Goal: Information Seeking & Learning: Learn about a topic

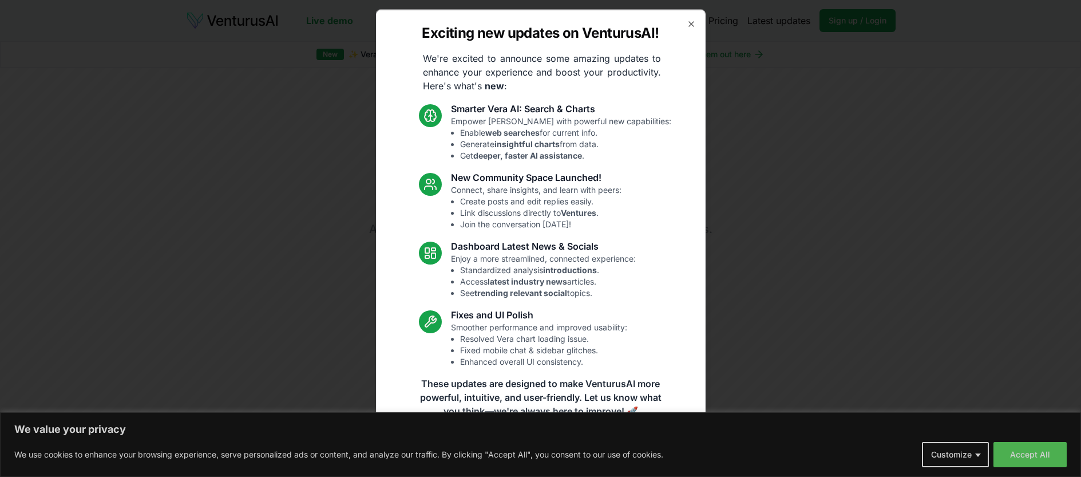
click at [659, 196] on div "Exciting new updates on VenturusAI! We're excited to announce some amazing upda…" at bounding box center [541, 238] width 330 height 458
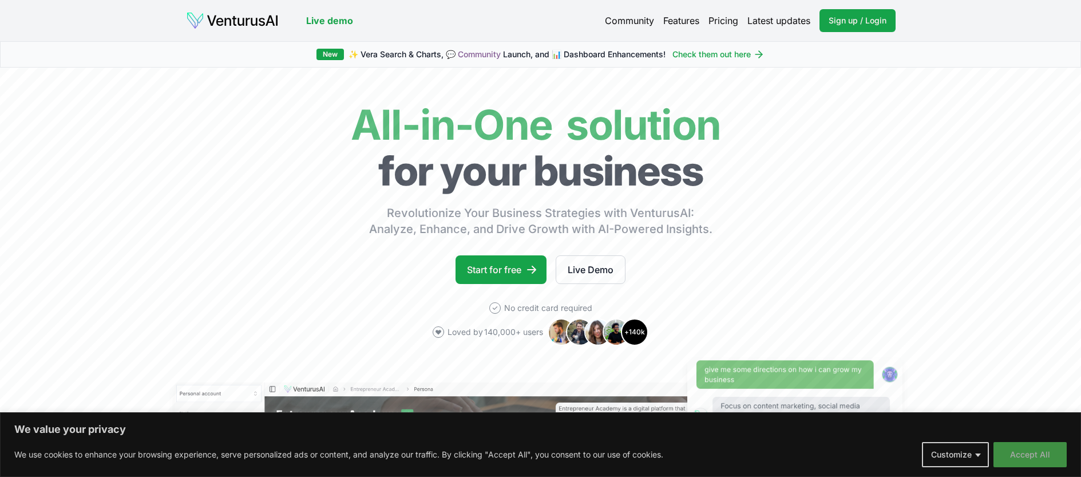
click at [1020, 447] on button "Accept All" at bounding box center [1029, 454] width 73 height 25
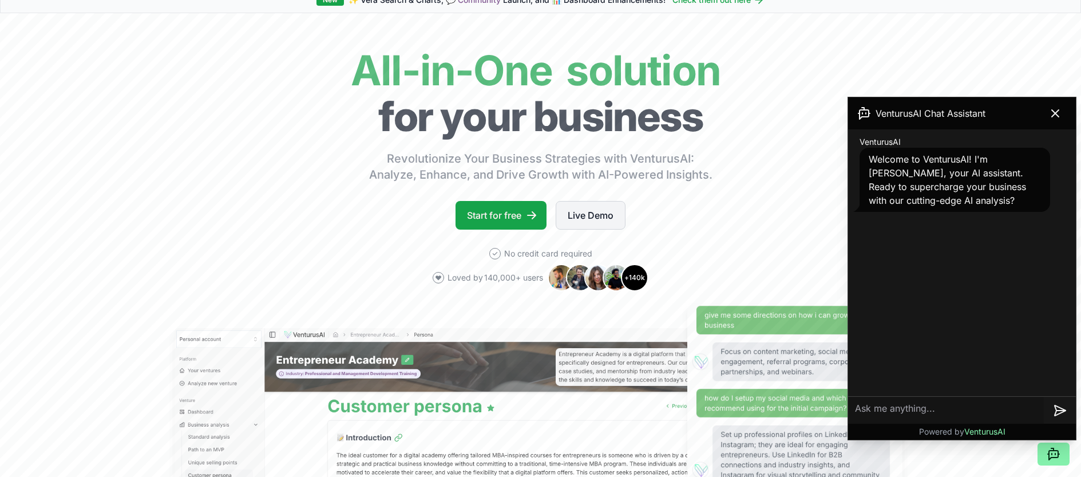
scroll to position [0, 0]
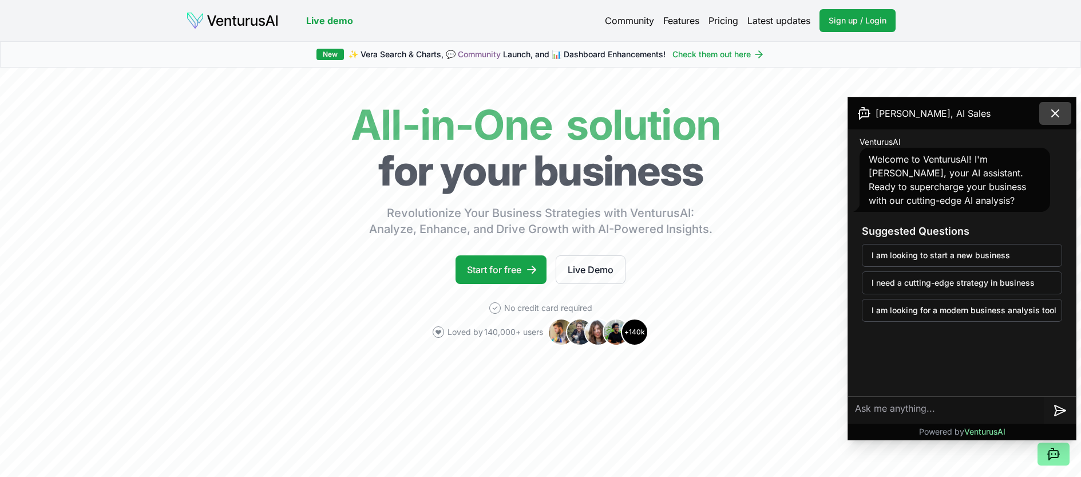
click at [1054, 113] on icon at bounding box center [1055, 113] width 7 height 7
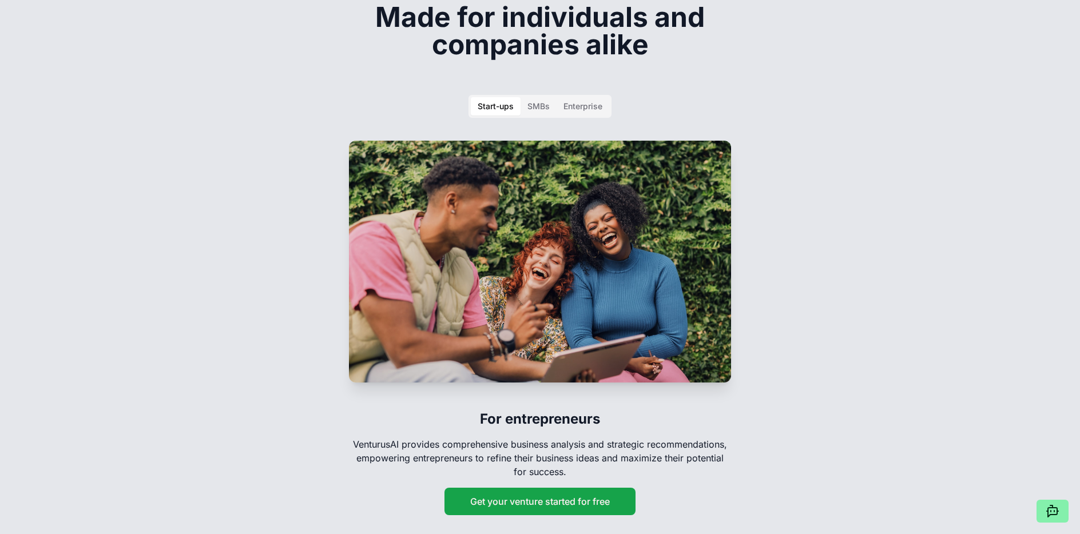
scroll to position [1726, 0]
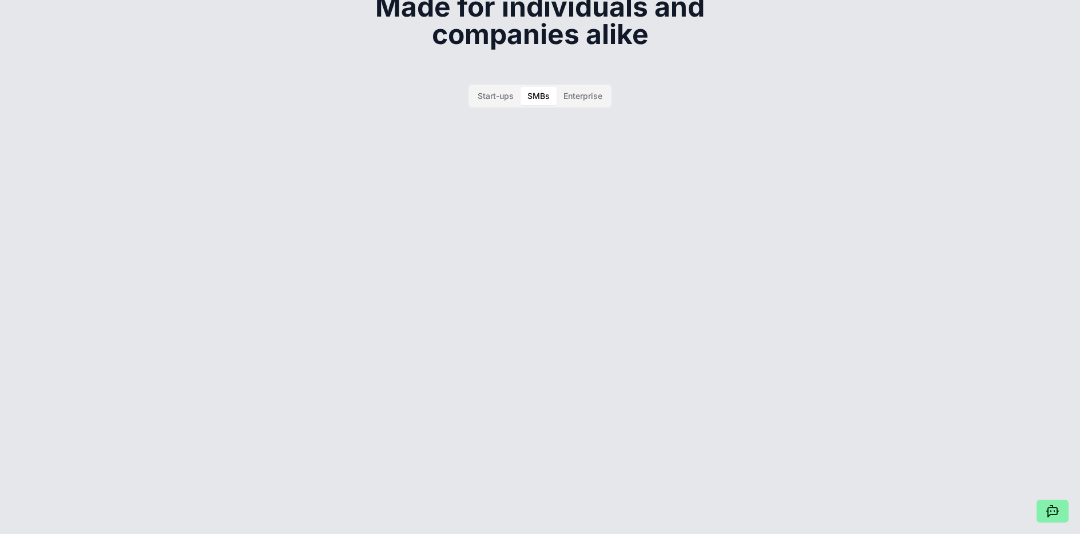
click at [544, 90] on div "SMBs" at bounding box center [539, 95] width 22 height 11
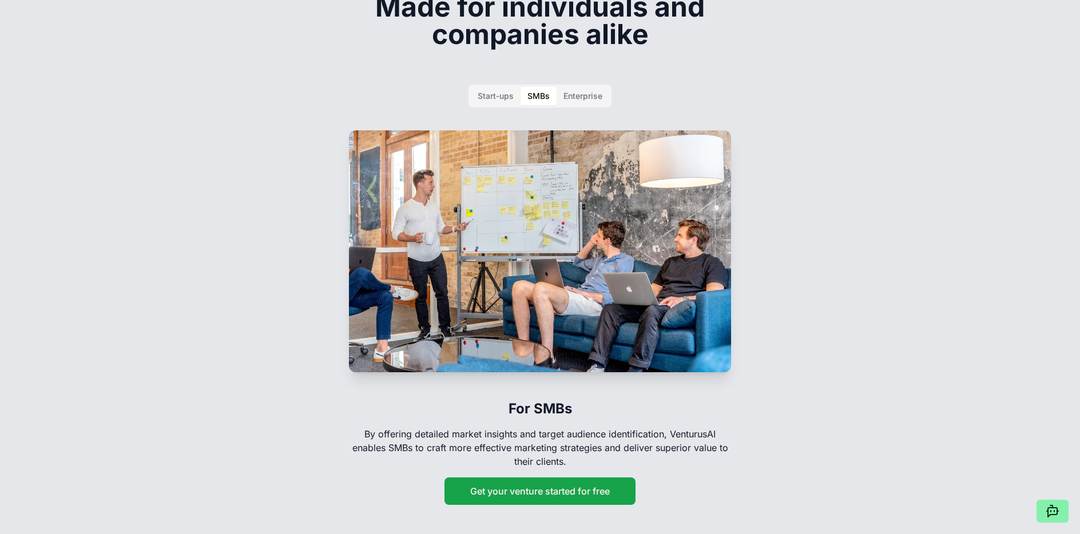
drag, startPoint x: 588, startPoint y: 76, endPoint x: 559, endPoint y: 81, distance: 29.1
click at [587, 90] on div "Enterprise" at bounding box center [583, 95] width 39 height 11
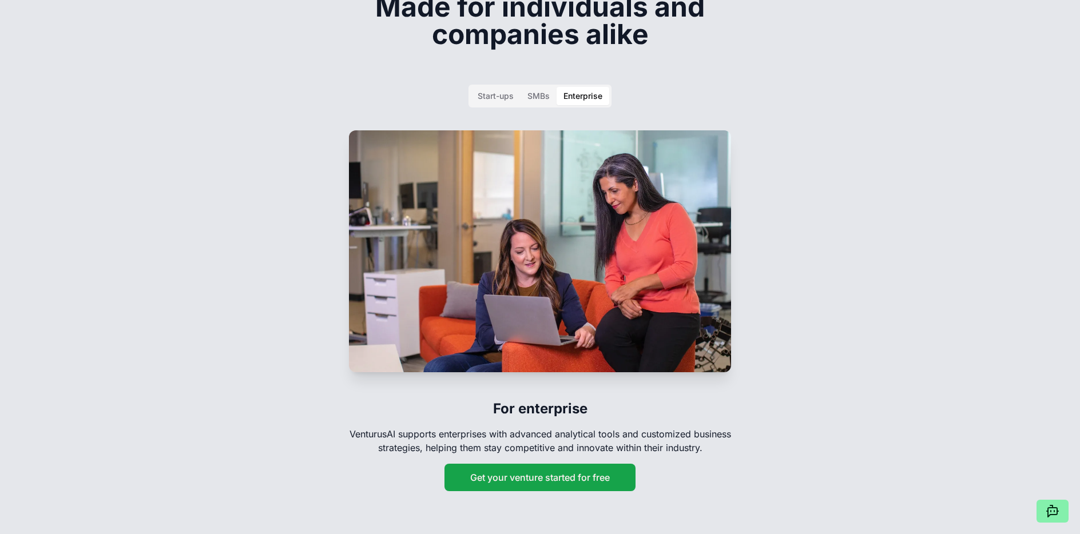
click at [490, 90] on div "Start-ups" at bounding box center [496, 95] width 36 height 11
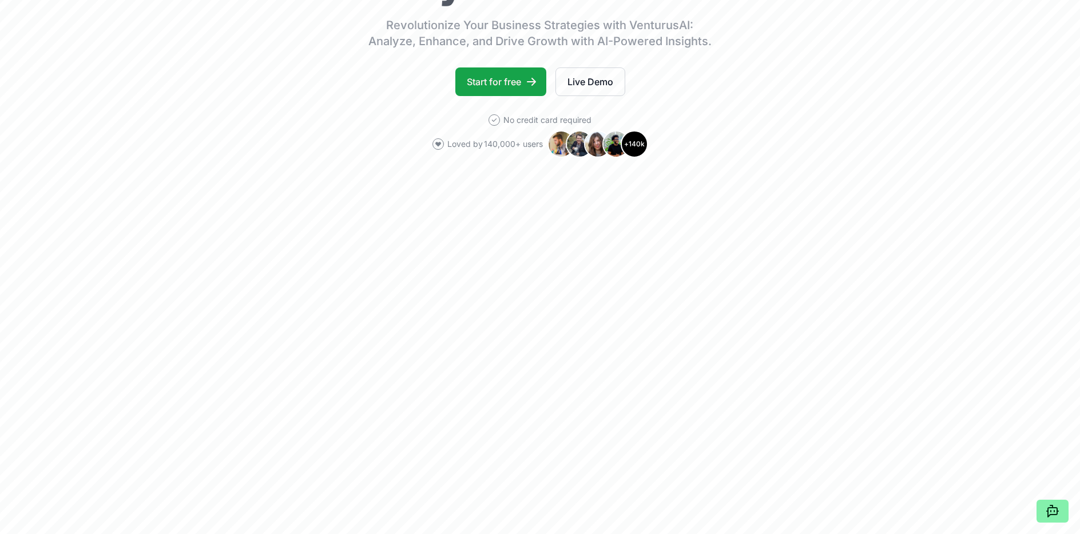
scroll to position [0, 0]
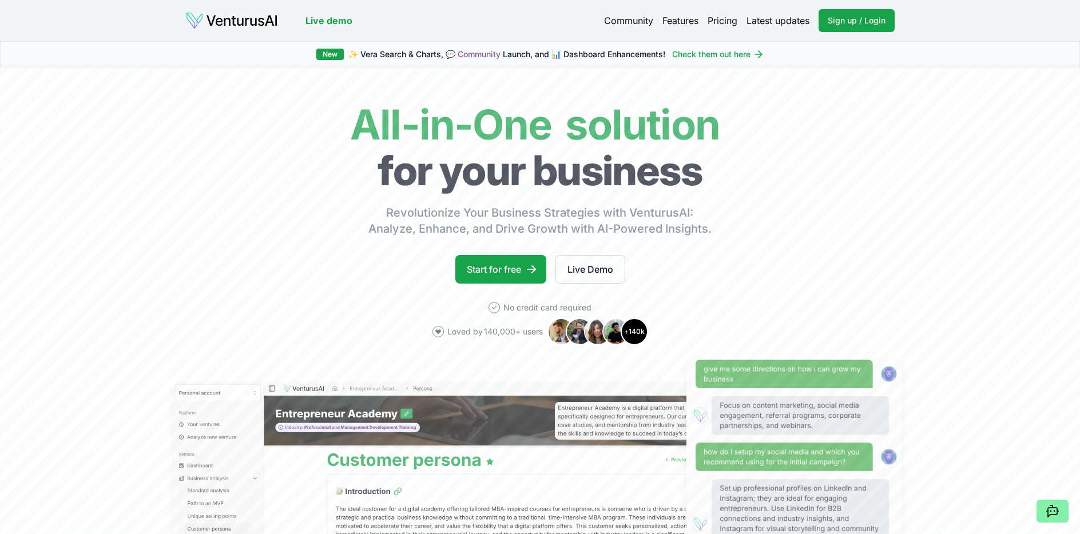
click at [725, 26] on link "Pricing" at bounding box center [723, 21] width 30 height 14
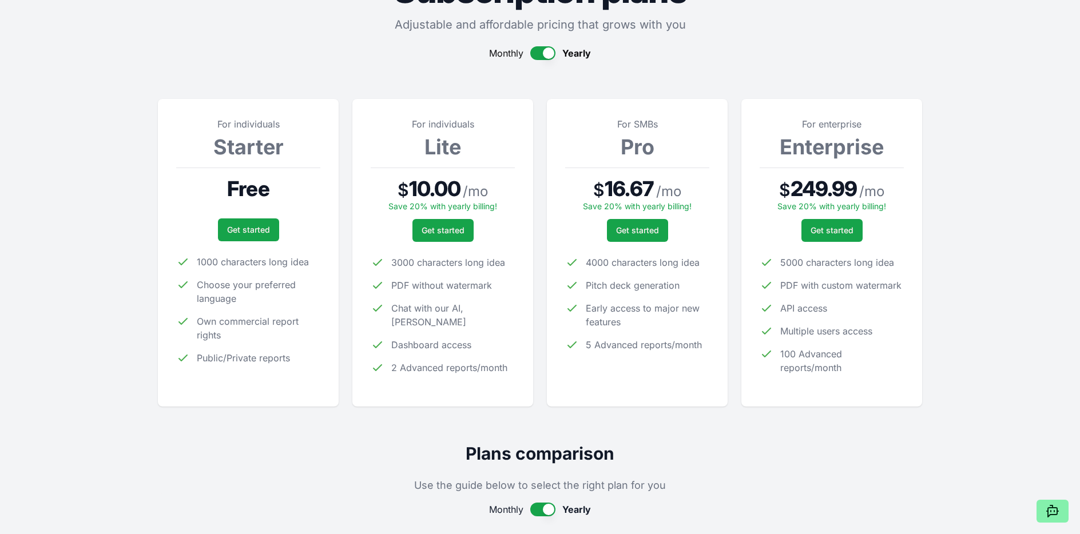
scroll to position [78, 0]
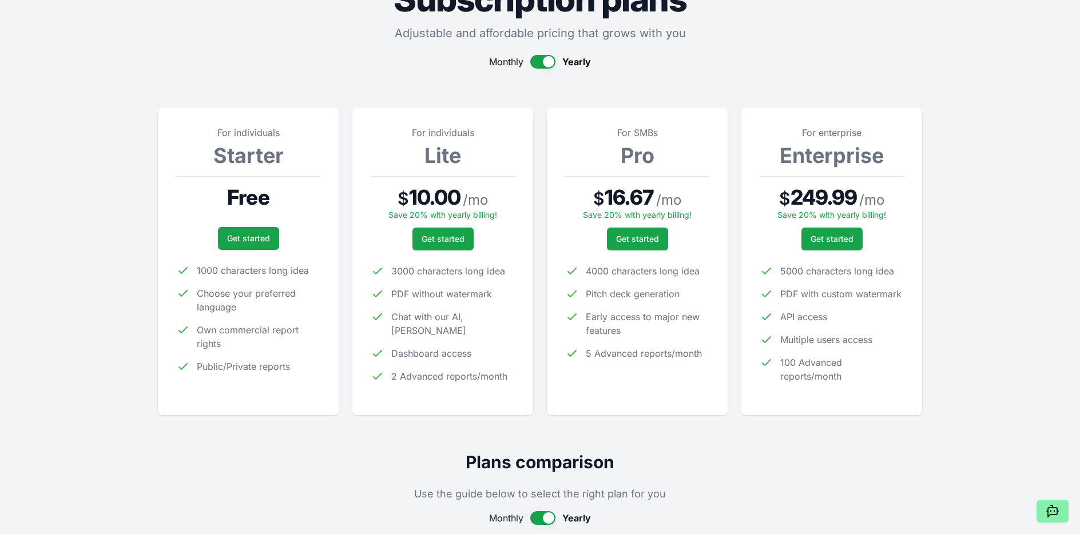
click at [550, 56] on button "button" at bounding box center [542, 62] width 25 height 14
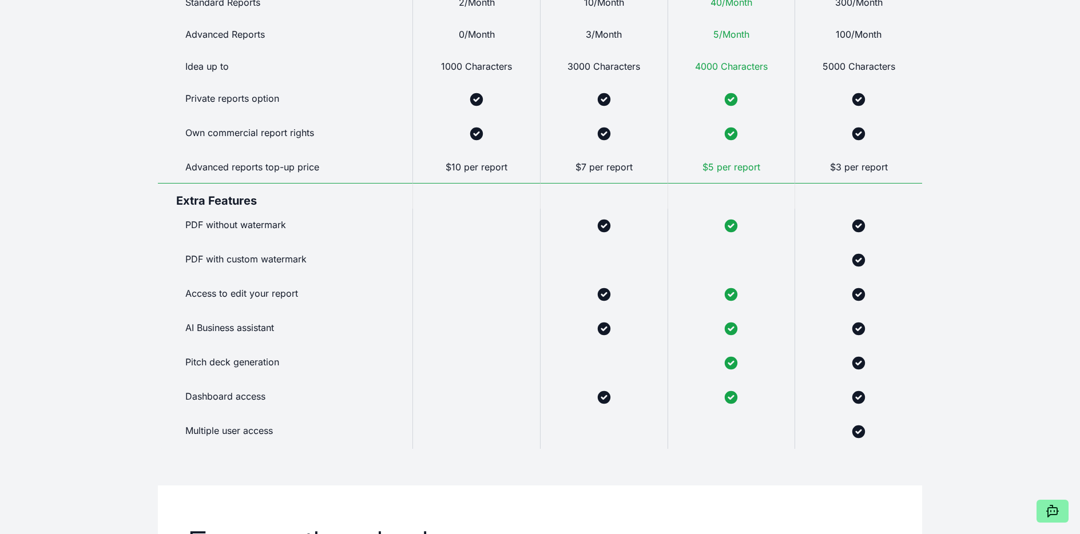
scroll to position [0, 0]
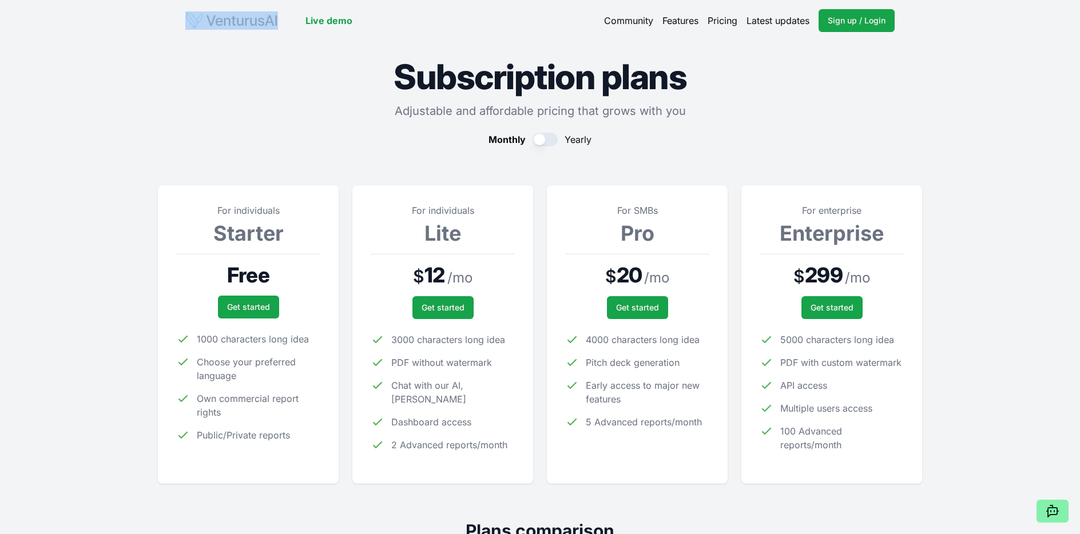
click at [236, 29] on header "Live demo Community Features Pricing Latest updates Sign up / Login Login" at bounding box center [540, 20] width 710 height 23
click at [227, 17] on img at bounding box center [231, 20] width 93 height 18
